Goal: Transaction & Acquisition: Book appointment/travel/reservation

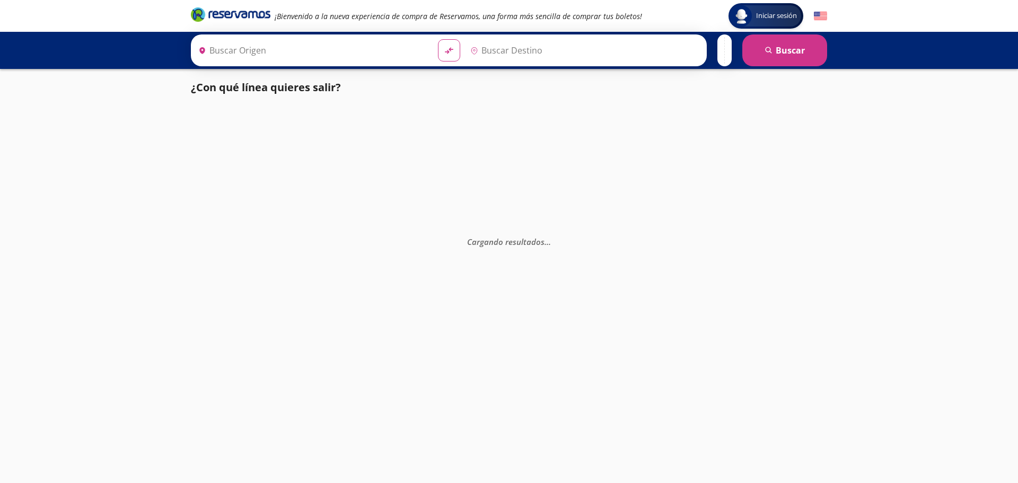
type input "[GEOGRAPHIC_DATA], [GEOGRAPHIC_DATA]"
type input "Mezcales, Nayarit"
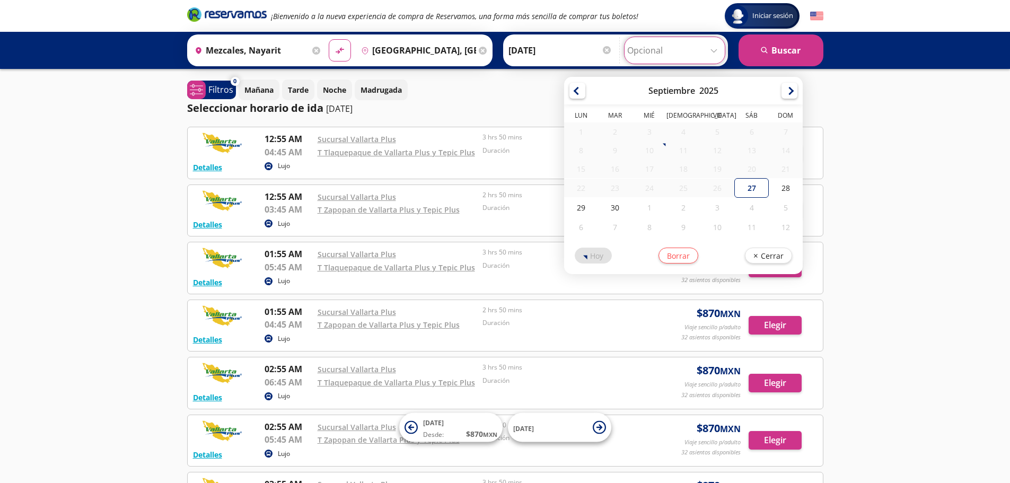
click at [642, 53] on input "Opcional" at bounding box center [674, 50] width 95 height 27
click at [647, 207] on div "1" at bounding box center [649, 208] width 34 height 20
type input "[DATE]"
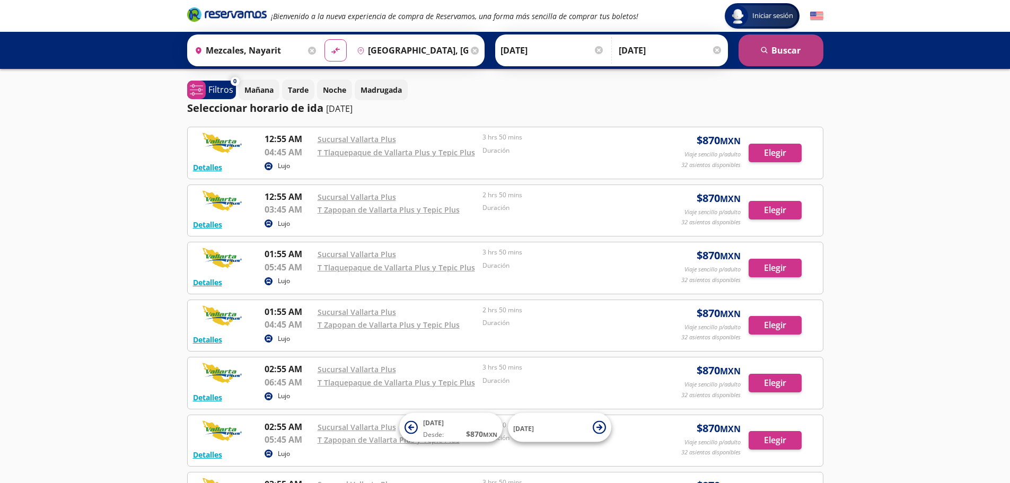
click at [773, 52] on button "search [GEOGRAPHIC_DATA]" at bounding box center [780, 50] width 85 height 32
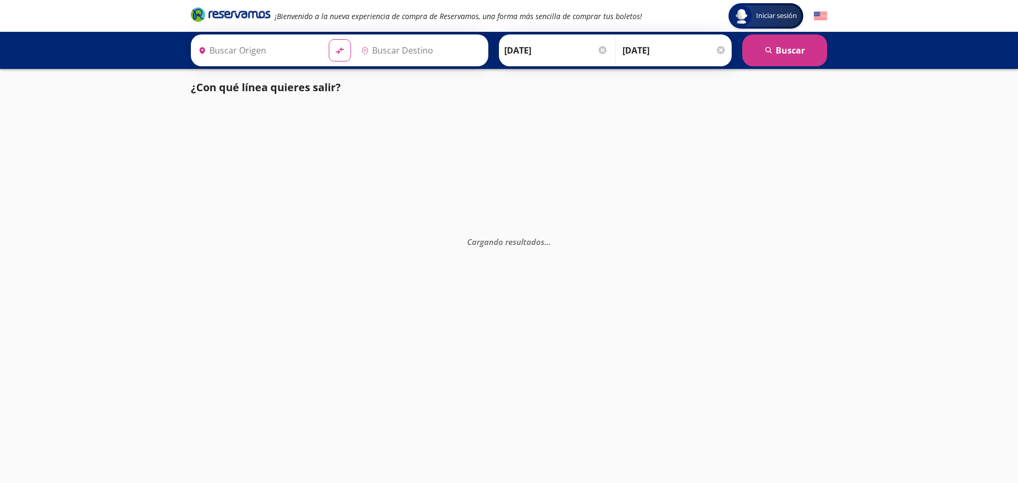
type input "Mezcales, Nayarit"
type input "[GEOGRAPHIC_DATA], [GEOGRAPHIC_DATA]"
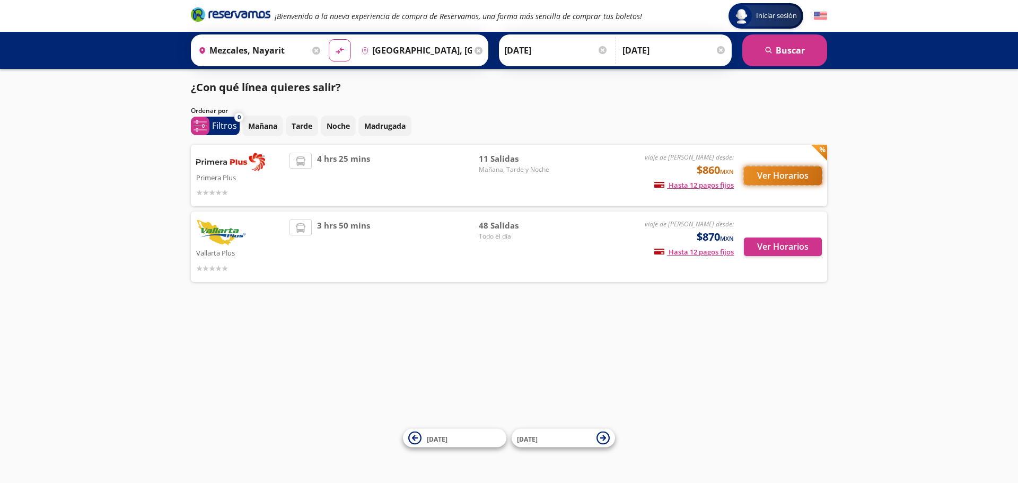
click at [781, 175] on button "Ver Horarios" at bounding box center [783, 175] width 78 height 19
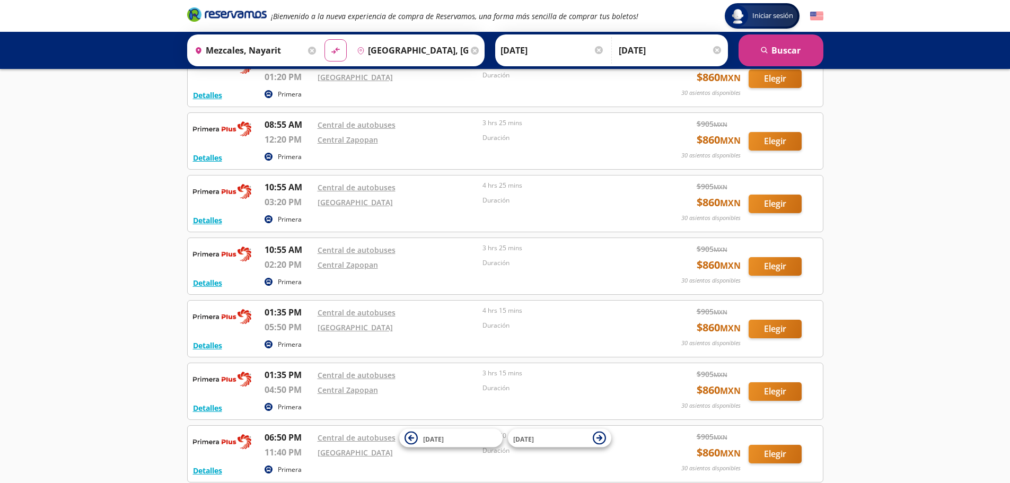
scroll to position [106, 0]
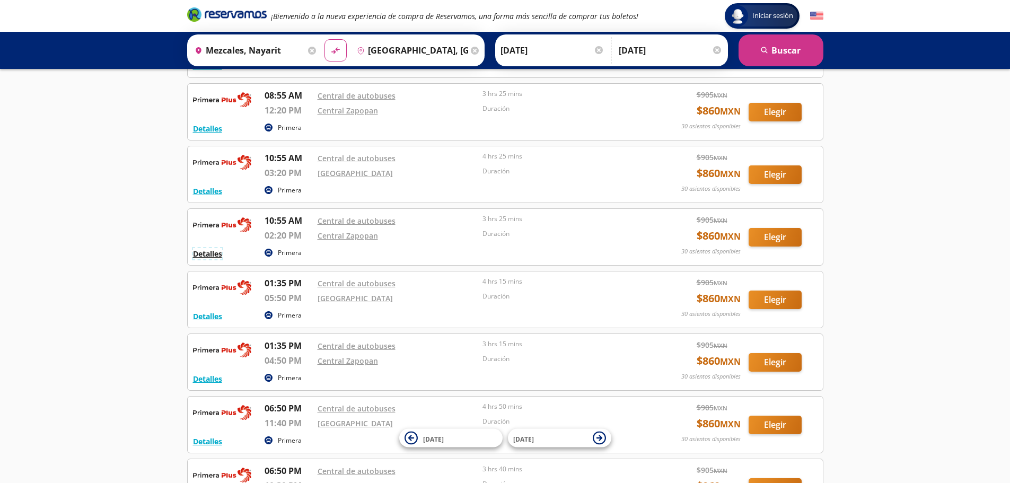
click at [217, 252] on button "Detalles" at bounding box center [207, 253] width 29 height 11
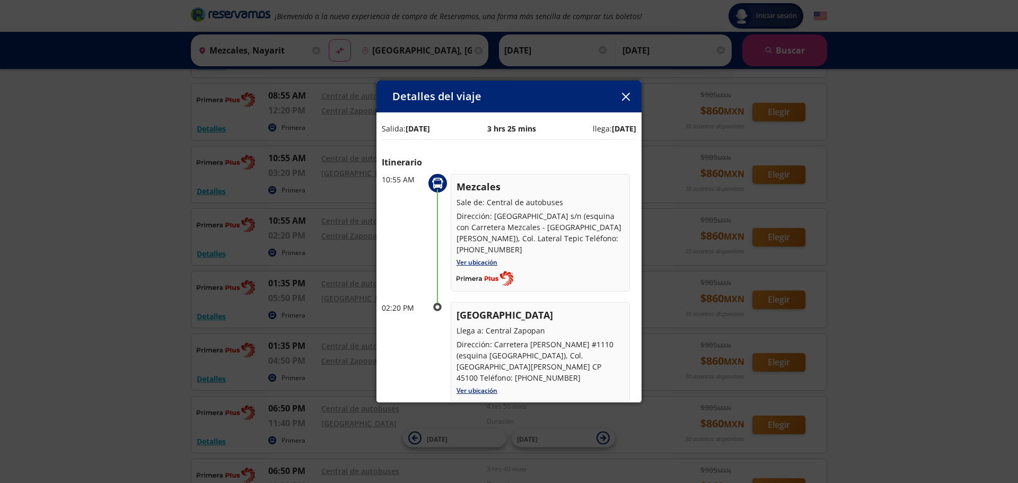
click at [627, 98] on icon "button" at bounding box center [625, 97] width 8 height 8
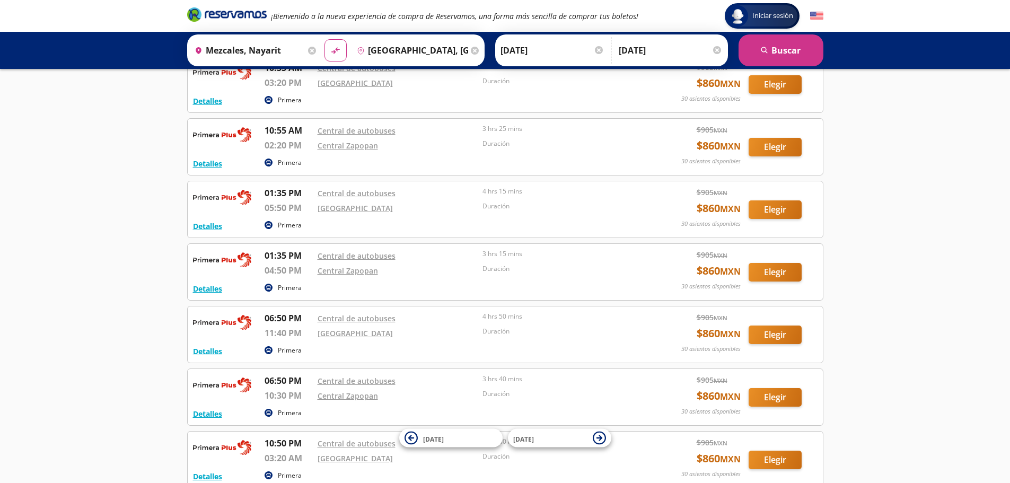
scroll to position [212, 0]
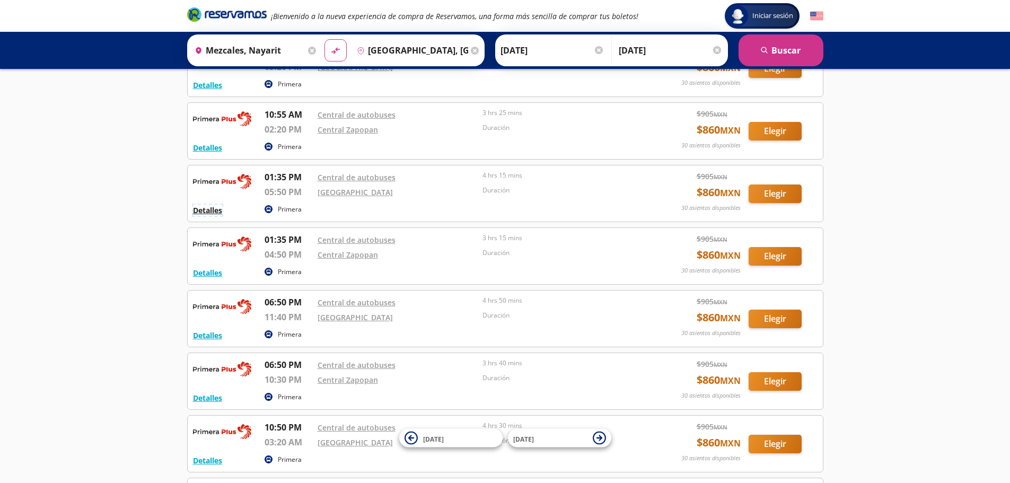
click at [215, 213] on button "Detalles" at bounding box center [207, 210] width 29 height 11
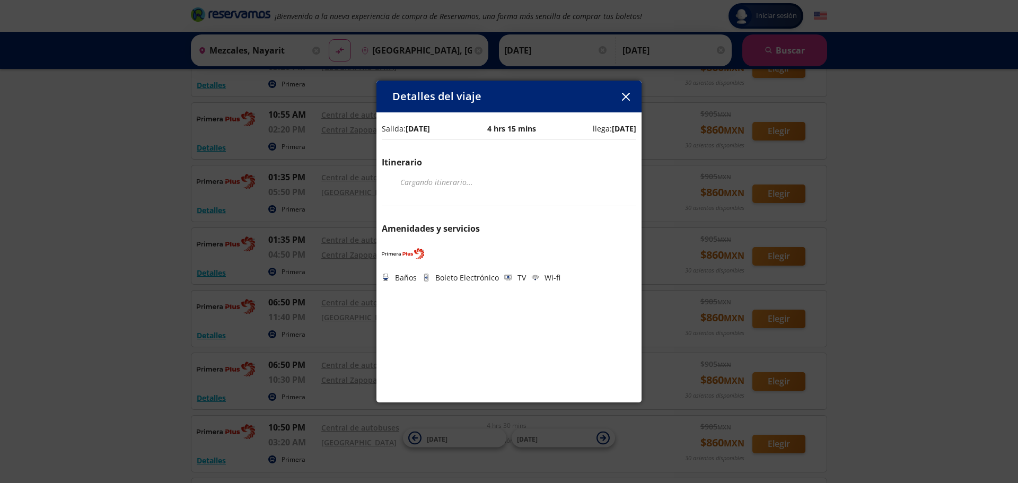
click at [628, 93] on icon "button" at bounding box center [625, 97] width 8 height 8
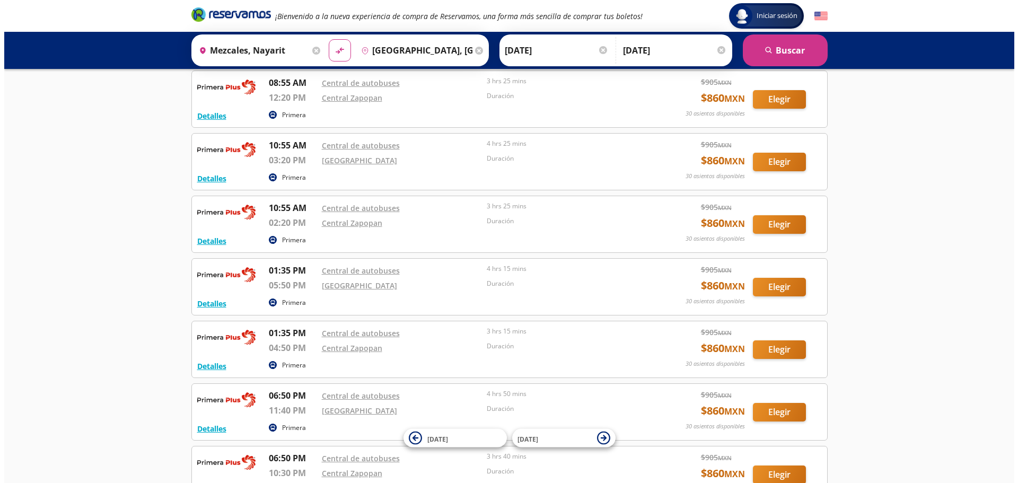
scroll to position [0, 0]
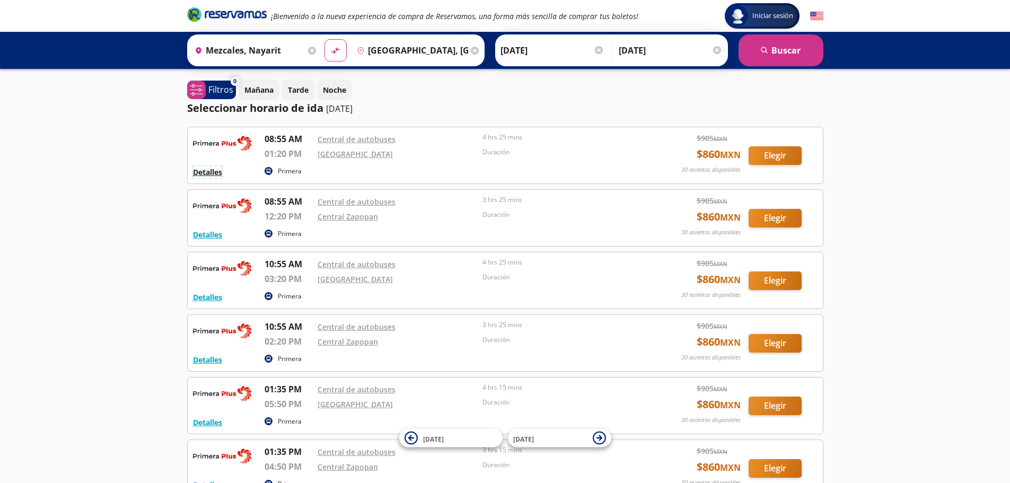
click at [215, 175] on button "Detalles" at bounding box center [207, 171] width 29 height 11
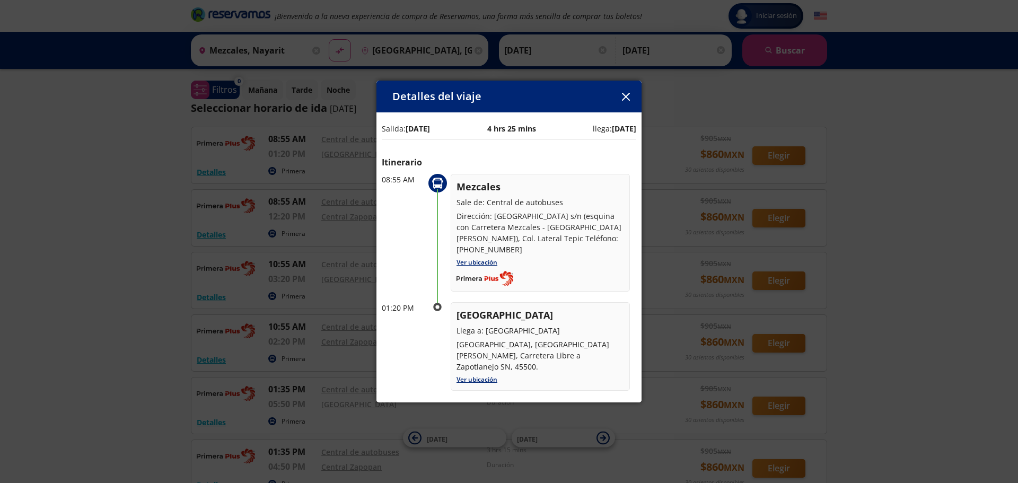
click at [621, 95] on button "button" at bounding box center [626, 97] width 16 height 16
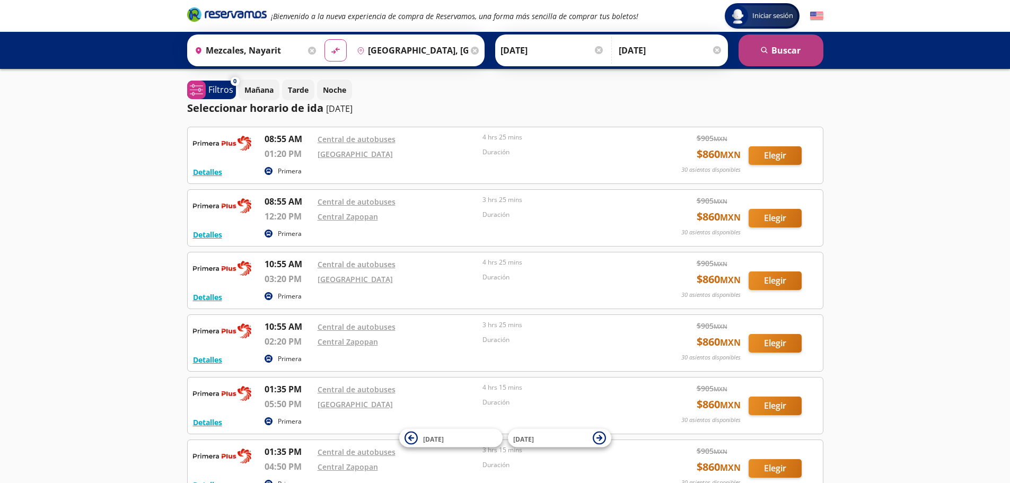
click at [801, 51] on button "search [GEOGRAPHIC_DATA]" at bounding box center [780, 50] width 85 height 32
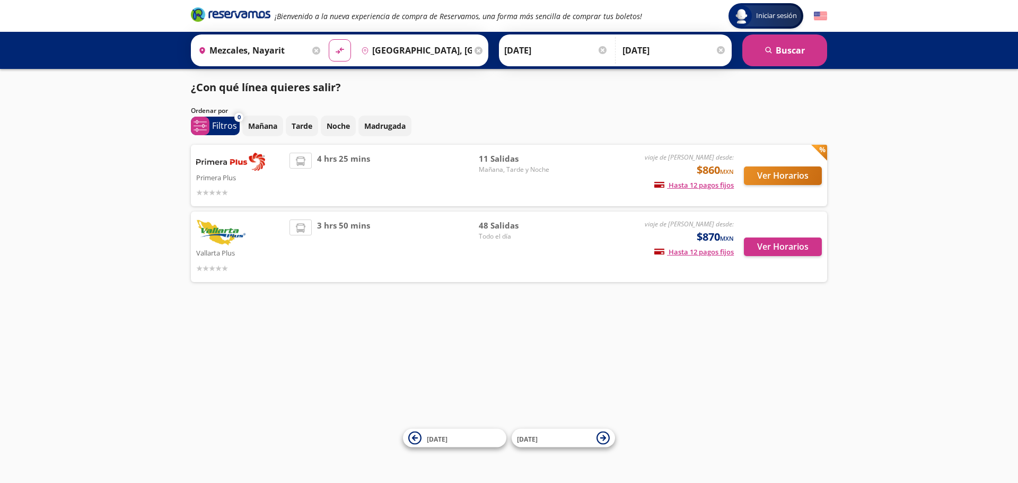
click at [497, 234] on span "Todo el día" at bounding box center [516, 237] width 74 height 10
click at [319, 228] on span "3 hrs 50 mins" at bounding box center [343, 246] width 53 height 55
click at [711, 237] on span "$870 MXN" at bounding box center [715, 237] width 37 height 16
click at [760, 246] on button "Ver Horarios" at bounding box center [783, 246] width 78 height 19
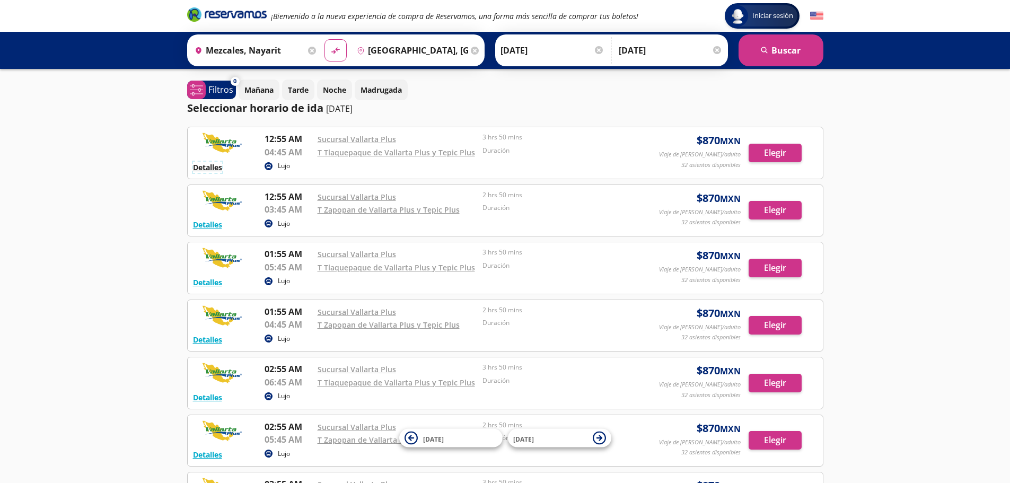
click at [216, 167] on button "Detalles" at bounding box center [207, 167] width 29 height 11
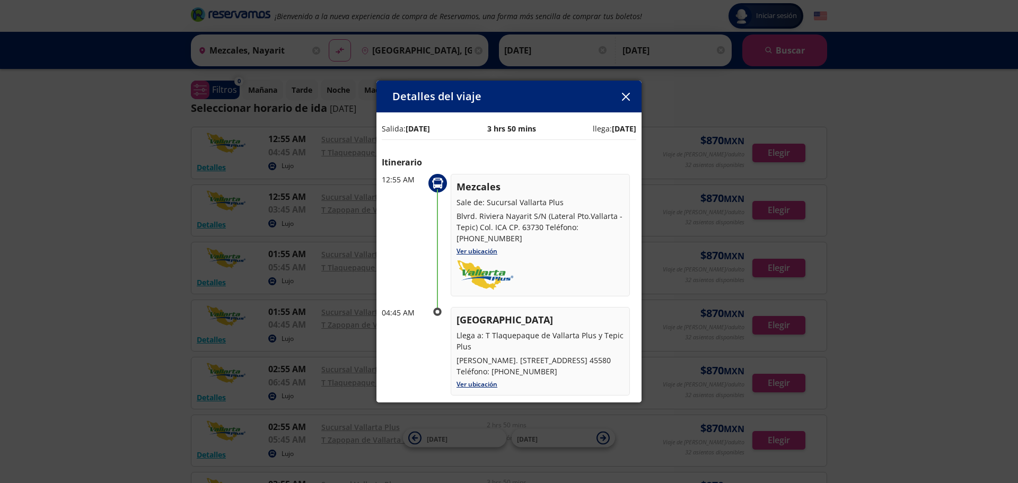
click at [624, 99] on icon "button" at bounding box center [625, 97] width 8 height 8
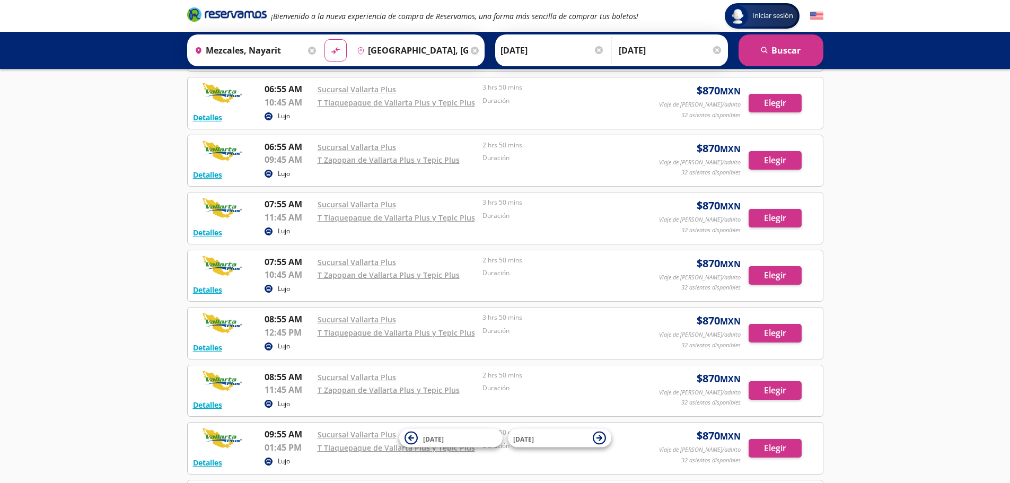
scroll to position [721, 0]
